Goal: Information Seeking & Learning: Learn about a topic

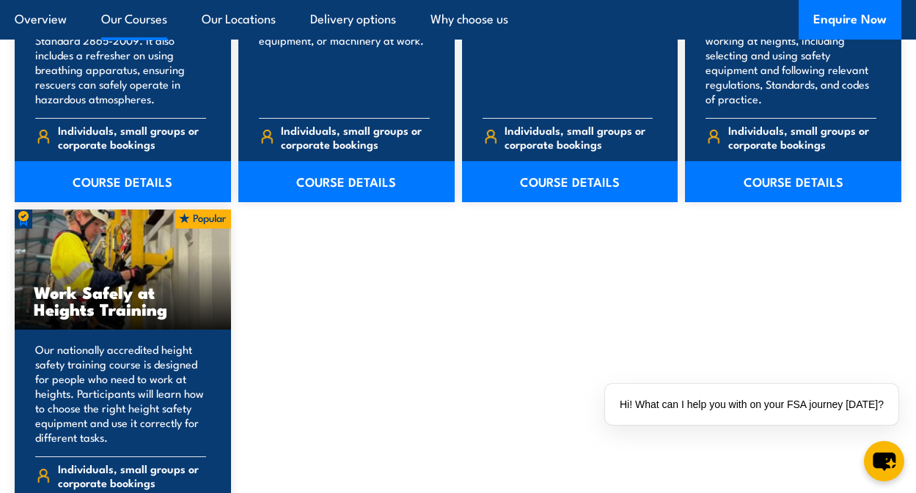
scroll to position [1775, 0]
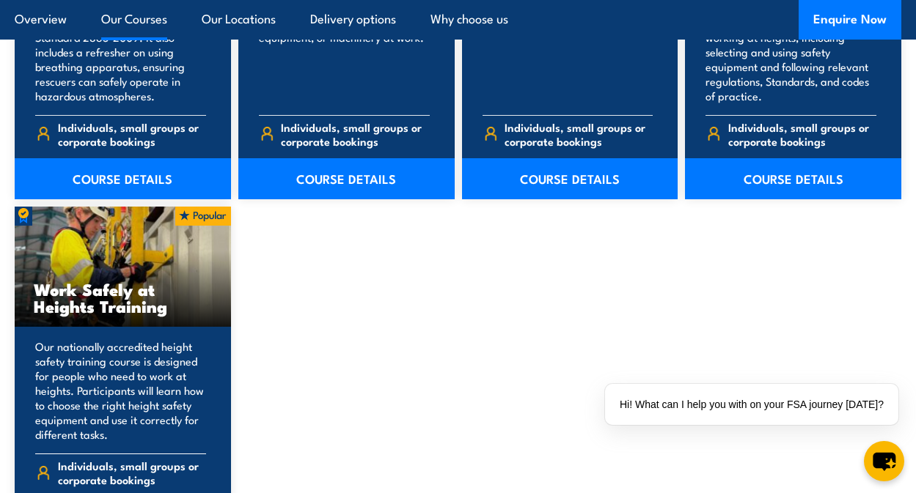
click at [144, 281] on h3 "Work Safely at Heights Training" at bounding box center [123, 298] width 178 height 34
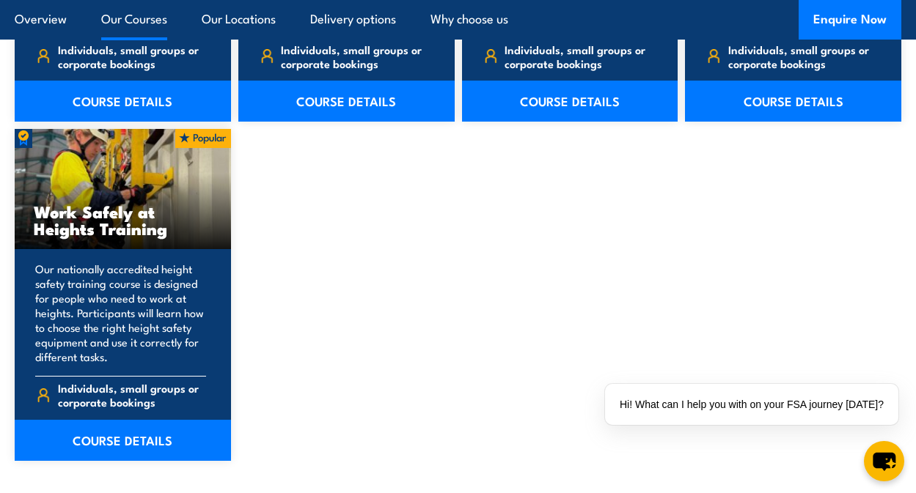
scroll to position [1862, 0]
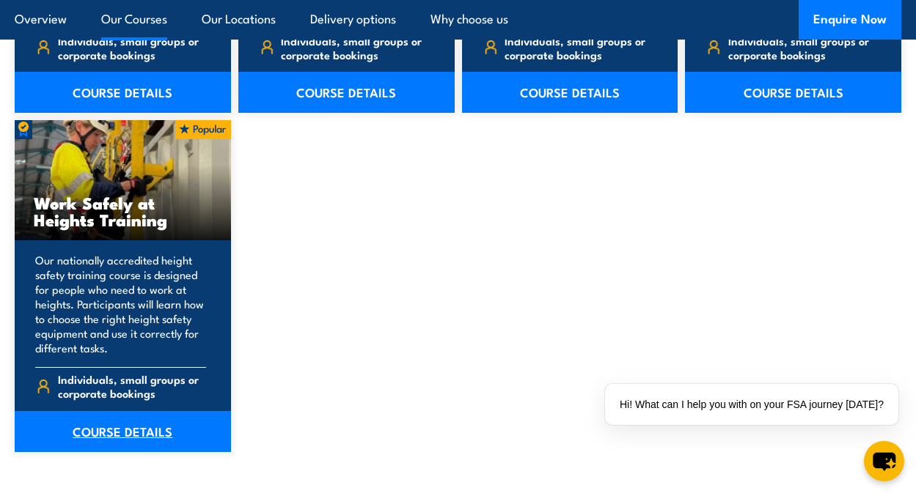
click at [103, 425] on link "COURSE DETAILS" at bounding box center [123, 431] width 216 height 41
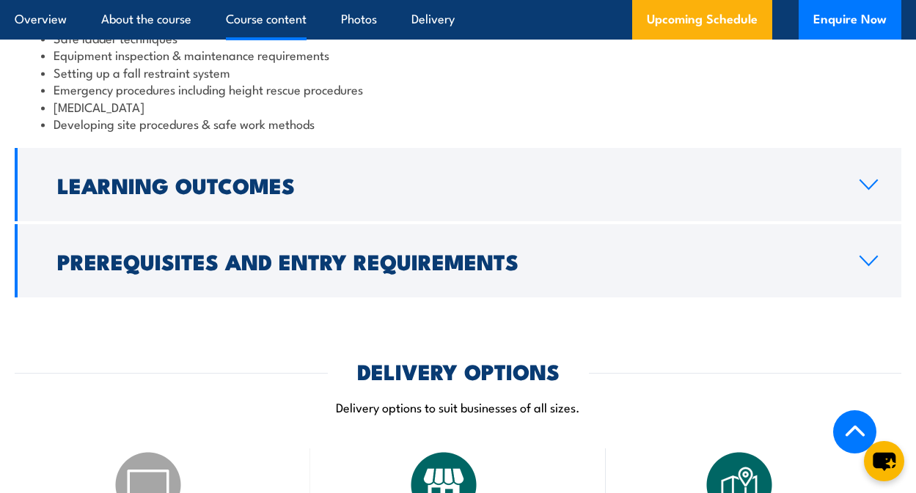
scroll to position [1383, 0]
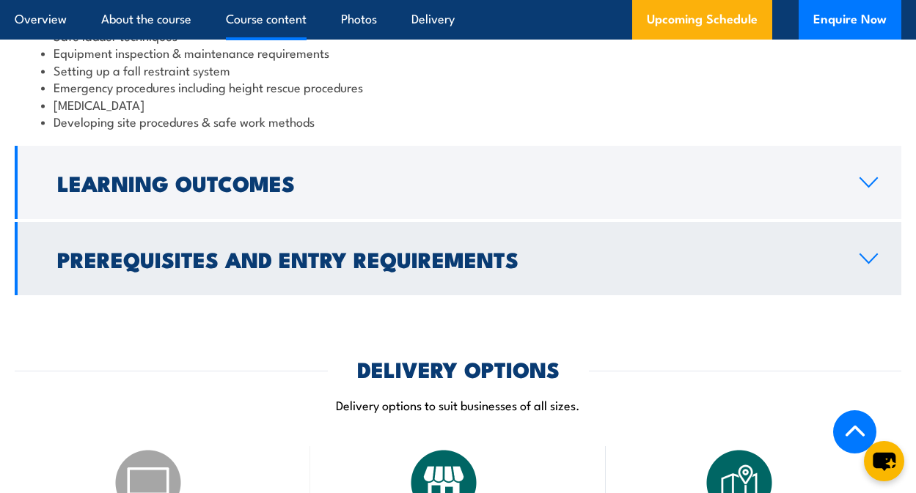
click at [377, 262] on h2 "Prerequisites and Entry Requirements" at bounding box center [446, 258] width 779 height 19
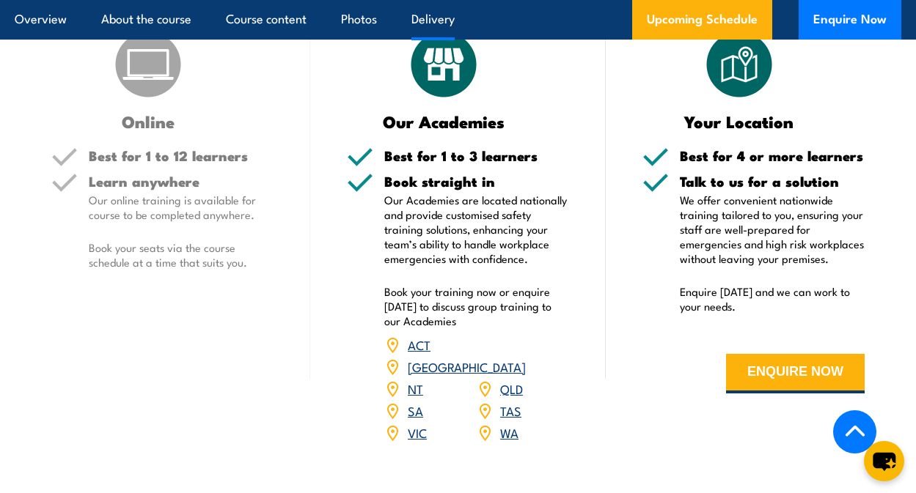
scroll to position [1776, 0]
